Goal: Contribute content: Contribute content

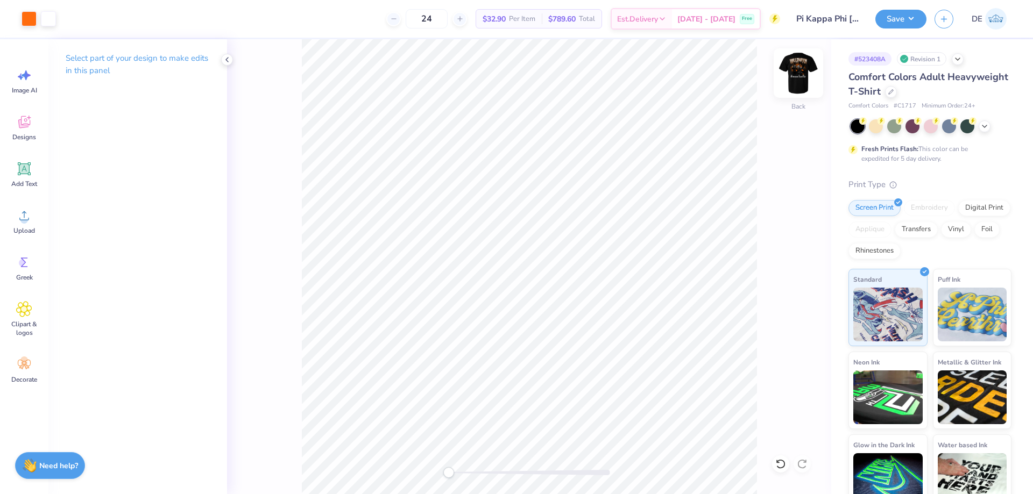
click at [814, 68] on img at bounding box center [798, 73] width 43 height 43
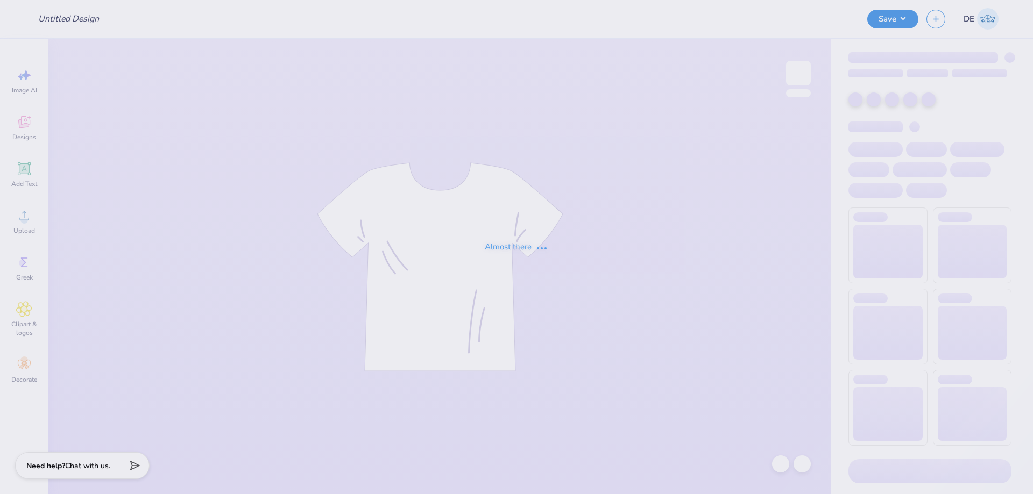
type input "Pi Kappa Phi [DATE]"
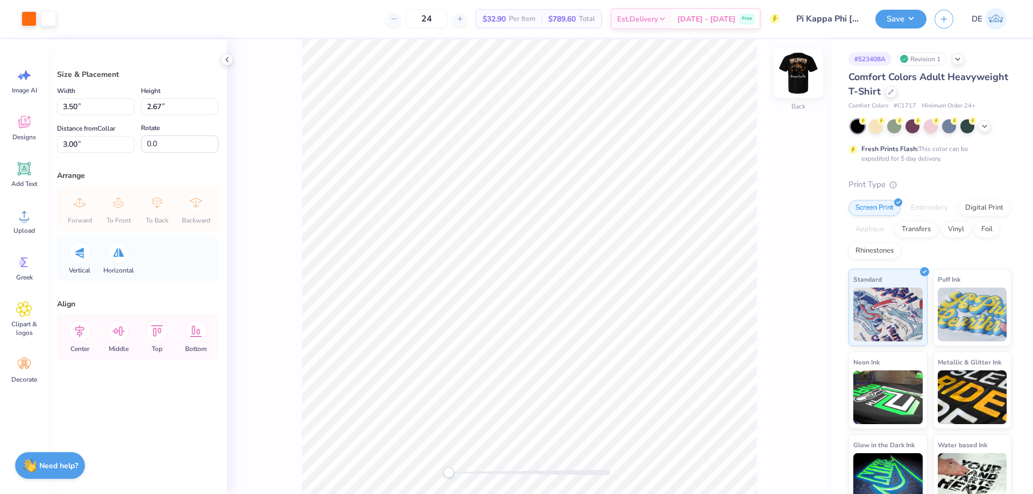
click at [793, 80] on img at bounding box center [798, 73] width 43 height 43
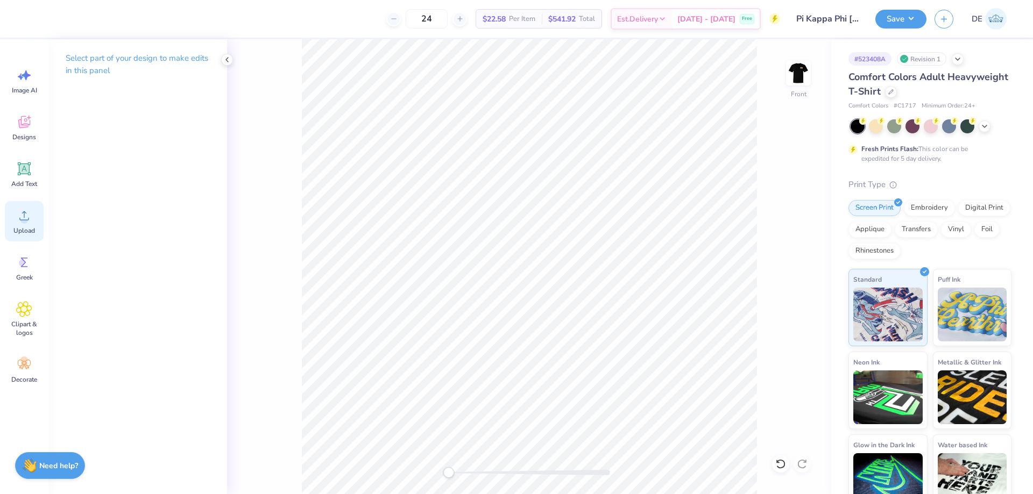
click at [22, 216] on icon at bounding box center [24, 216] width 16 height 16
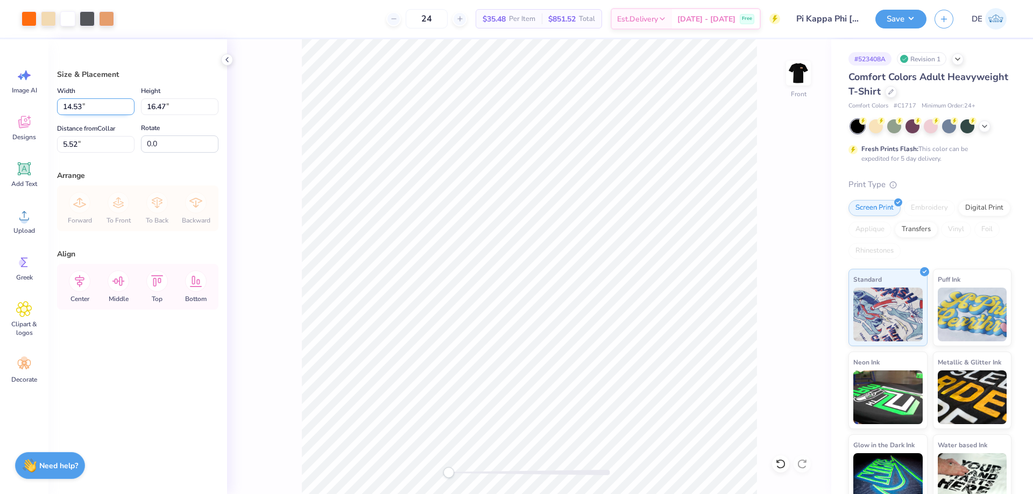
click at [86, 109] on input "14.53" at bounding box center [95, 106] width 77 height 17
click at [87, 109] on input "14.53" at bounding box center [95, 106] width 77 height 17
click at [87, 108] on input "14.53" at bounding box center [95, 106] width 77 height 17
type input "12.50"
type input "14.16"
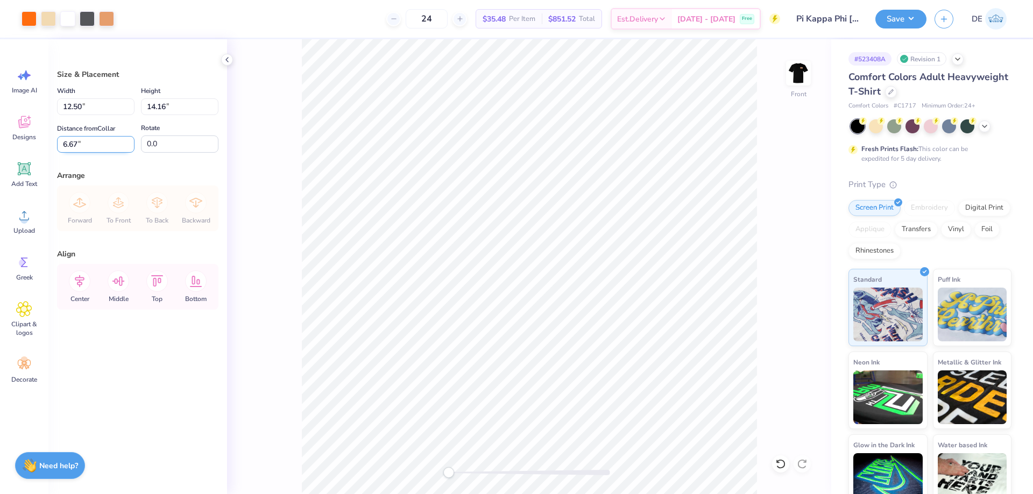
click at [100, 145] on input "6.67" at bounding box center [95, 144] width 77 height 17
type input "3.00"
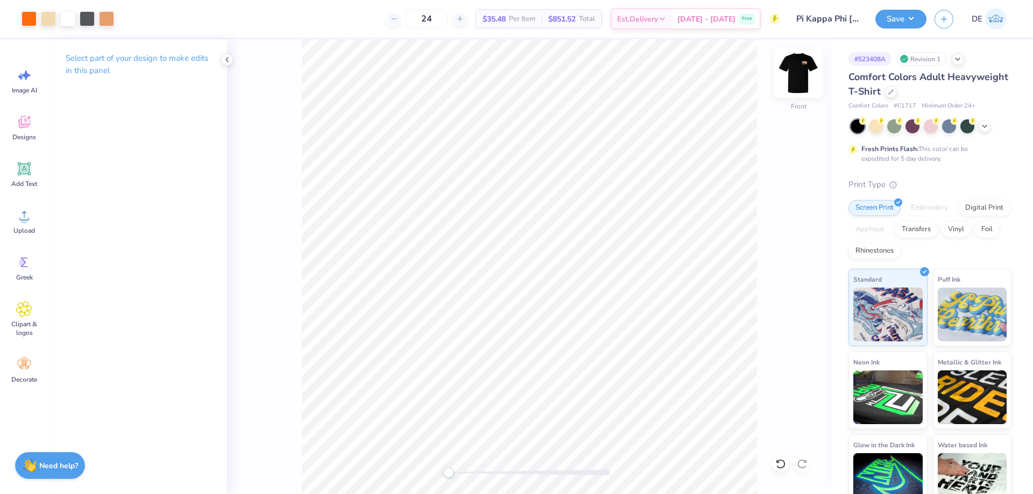
click at [793, 87] on img at bounding box center [798, 73] width 43 height 43
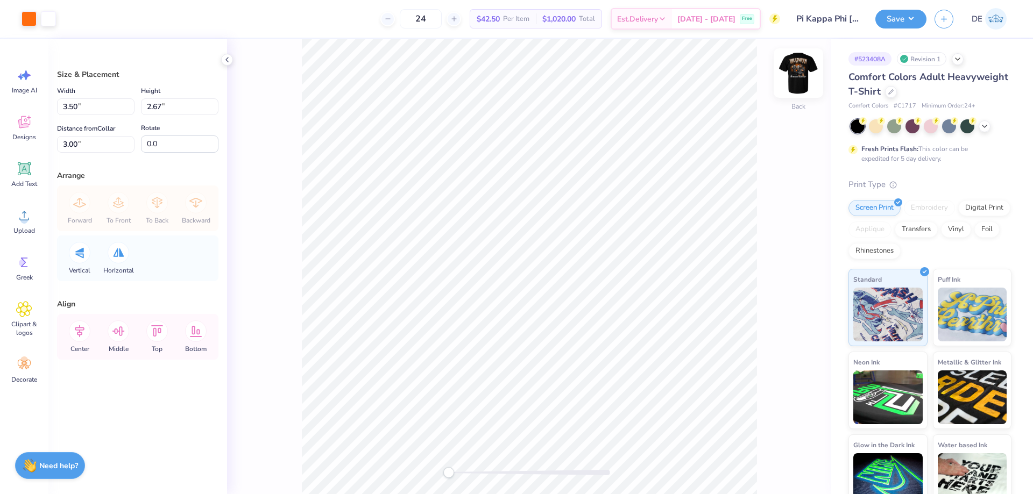
click at [797, 77] on img at bounding box center [798, 73] width 43 height 43
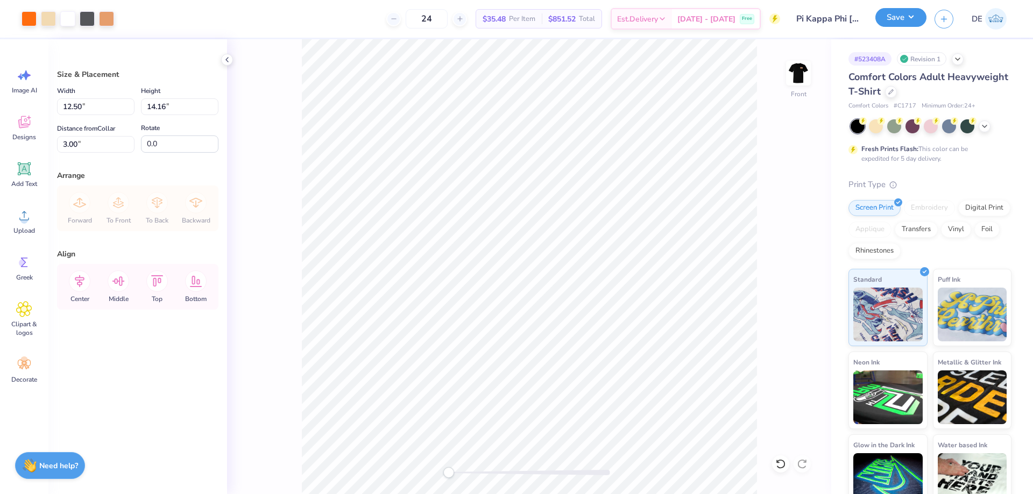
click at [910, 22] on button "Save" at bounding box center [900, 17] width 51 height 19
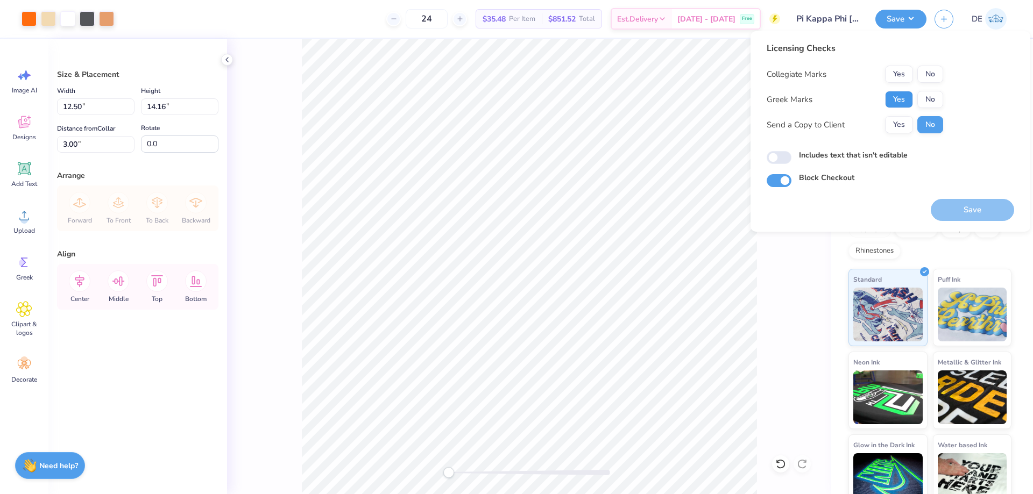
click at [896, 98] on button "Yes" at bounding box center [899, 99] width 28 height 17
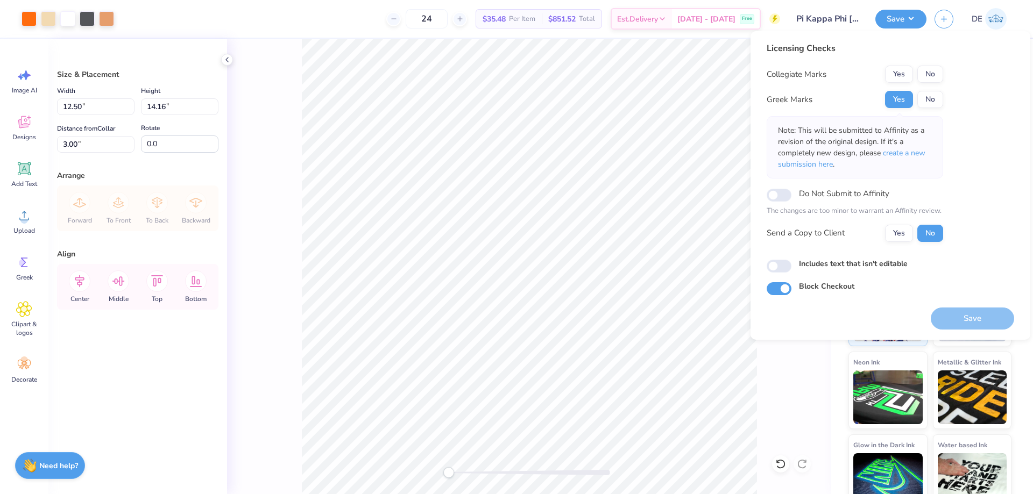
click at [896, 74] on button "Yes" at bounding box center [899, 74] width 28 height 17
click at [966, 319] on button "Save" at bounding box center [972, 319] width 83 height 22
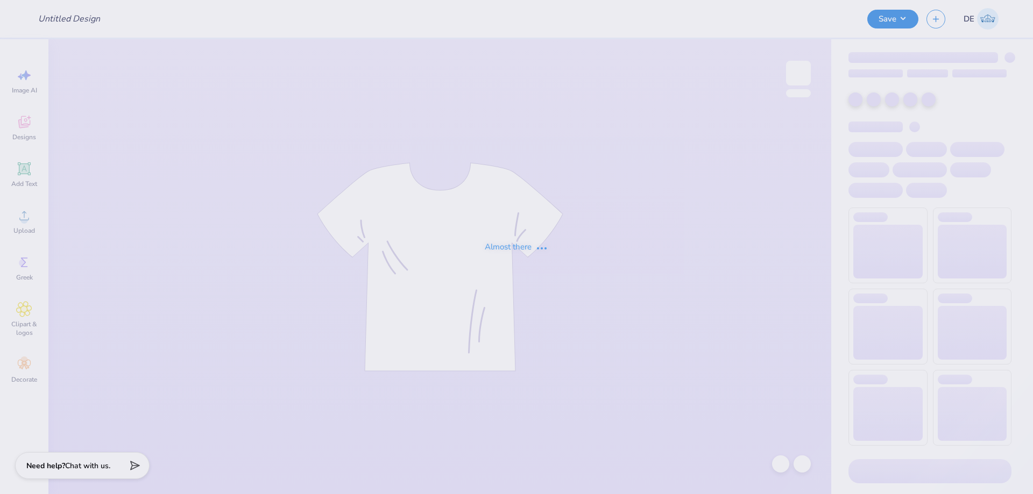
type input "Pi Kappa Phi [DATE]"
type input "24"
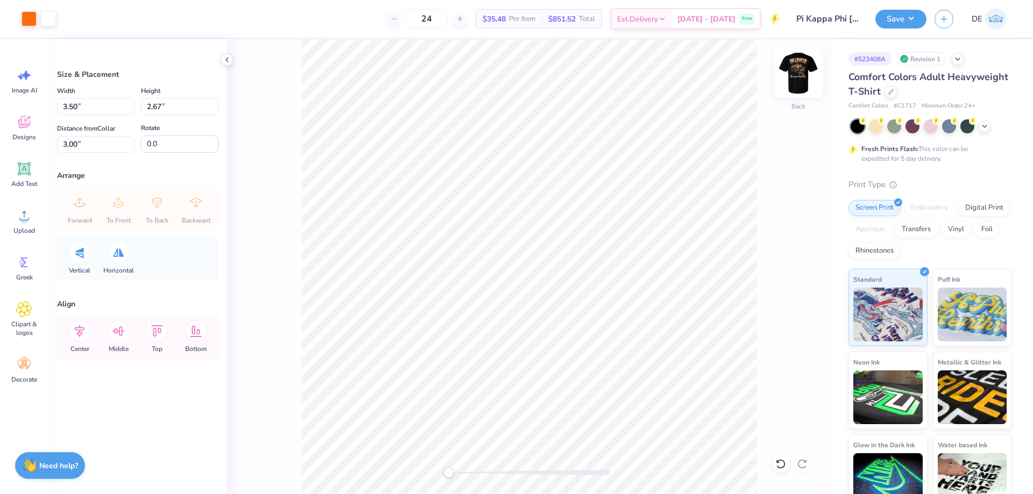
click at [790, 74] on img at bounding box center [798, 73] width 43 height 43
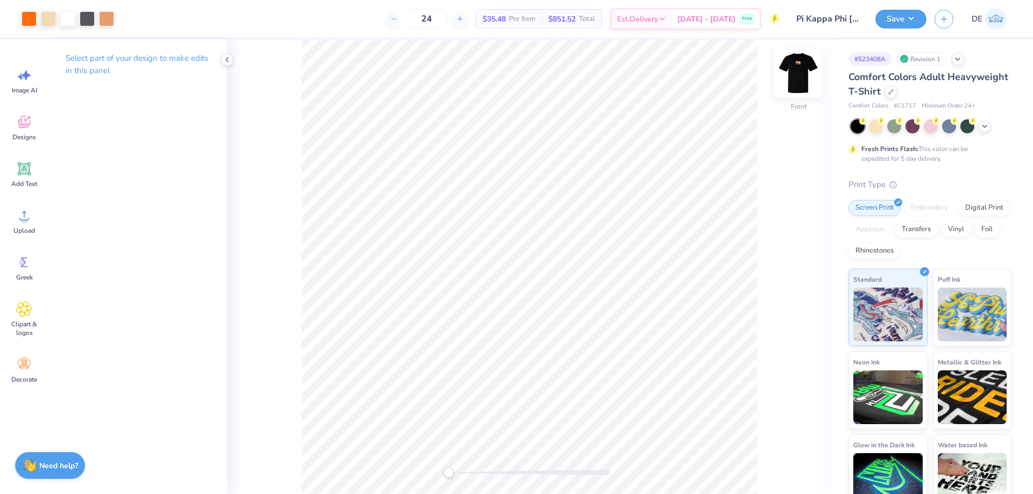
click at [803, 74] on img at bounding box center [798, 73] width 43 height 43
click at [880, 15] on button "Save" at bounding box center [900, 17] width 51 height 19
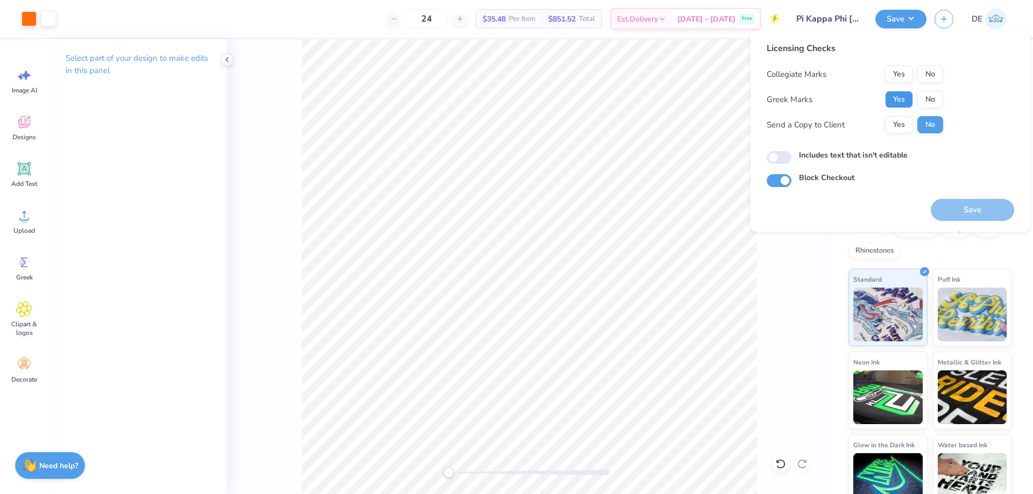
click at [897, 100] on button "Yes" at bounding box center [899, 99] width 28 height 17
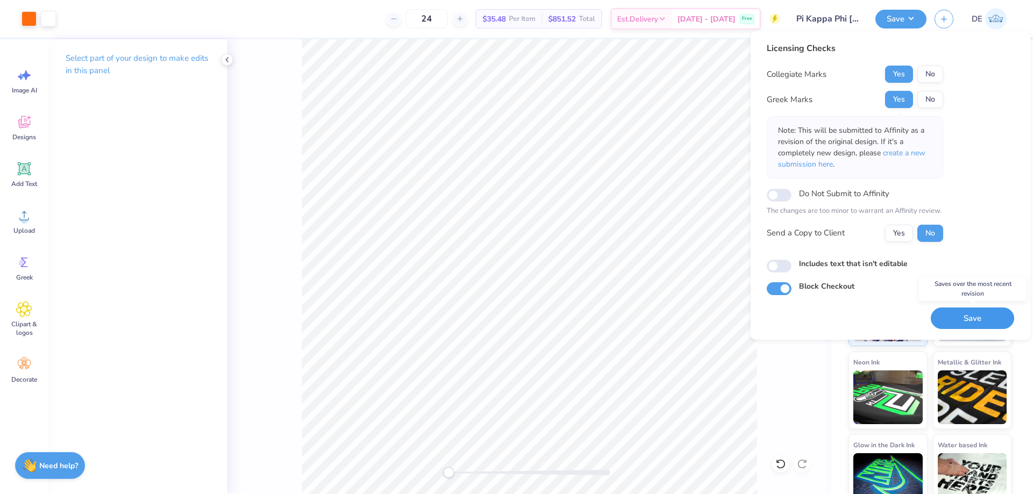
click at [953, 314] on button "Save" at bounding box center [972, 319] width 83 height 22
